Goal: Task Accomplishment & Management: Manage account settings

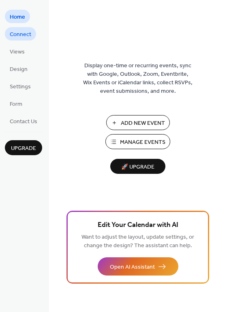
click at [22, 33] on span "Connect" at bounding box center [20, 34] width 21 height 8
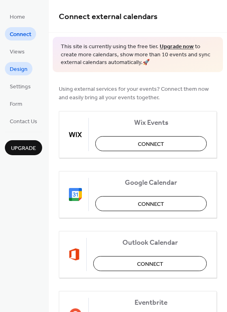
click at [15, 70] on span "Design" at bounding box center [19, 69] width 18 height 8
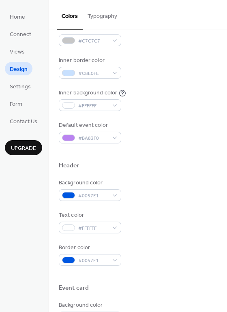
scroll to position [155, 0]
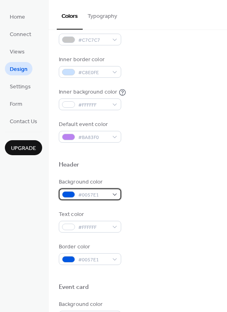
click at [115, 196] on div "#0057E1" at bounding box center [90, 194] width 62 height 12
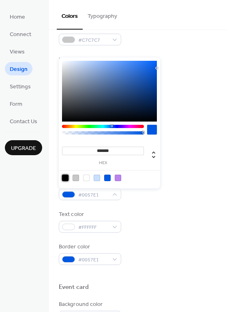
click at [66, 178] on div at bounding box center [65, 177] width 6 height 6
type input "*******"
click at [142, 201] on div "Background color #000000FF Text color #FFFFFF Border color #0057E1" at bounding box center [138, 221] width 158 height 87
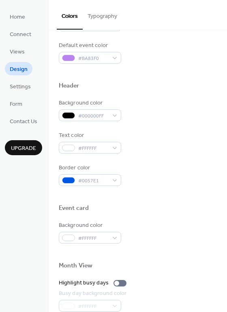
scroll to position [236, 0]
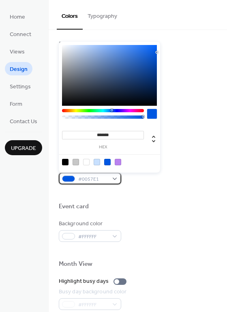
click at [107, 179] on span "#0057E1" at bounding box center [93, 179] width 30 height 8
click at [76, 164] on div at bounding box center [75, 162] width 6 height 6
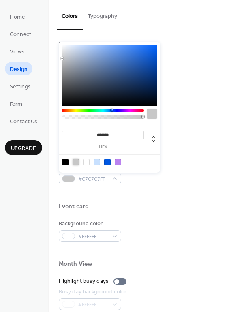
type input "*******"
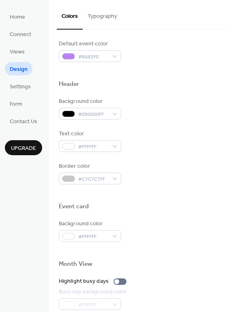
click at [145, 196] on div at bounding box center [138, 193] width 158 height 18
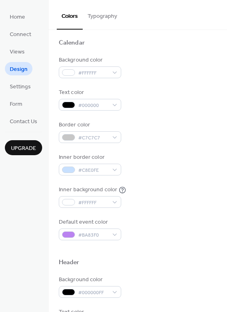
scroll to position [56, 0]
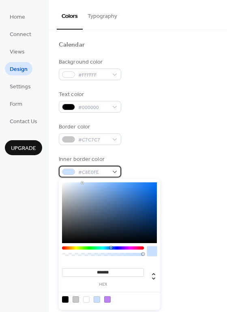
click at [114, 172] on div "#C8E0FE" at bounding box center [90, 172] width 62 height 12
click at [65, 300] on div at bounding box center [65, 299] width 6 height 6
type input "*******"
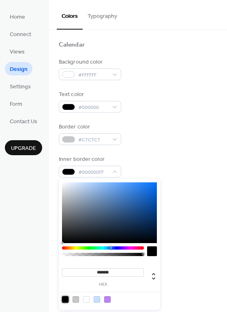
click at [157, 142] on div "Border color #C7C7C7" at bounding box center [138, 134] width 158 height 22
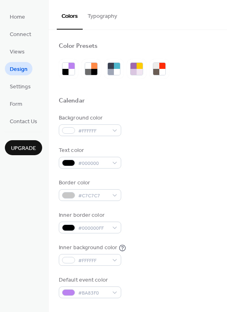
scroll to position [0, 0]
click at [102, 17] on button "Typography" at bounding box center [102, 14] width 39 height 29
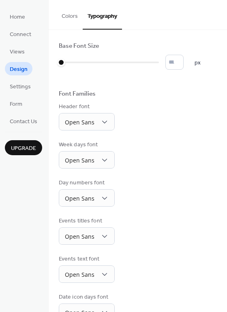
click at [69, 17] on button "Colors" at bounding box center [70, 14] width 26 height 29
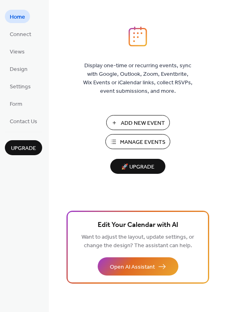
click at [123, 140] on span "Manage Events" at bounding box center [142, 142] width 45 height 8
